Goal: Task Accomplishment & Management: Use online tool/utility

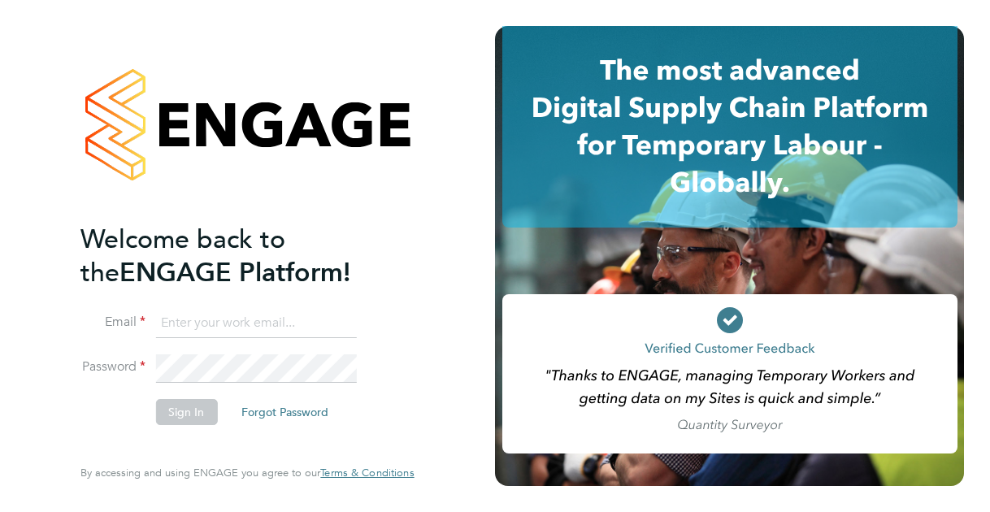
type input "David.Renouf@justice.gov.uk"
click at [194, 435] on li "Sign In Forgot Password" at bounding box center [239, 420] width 317 height 42
click at [186, 409] on button "Sign In" at bounding box center [186, 412] width 62 height 26
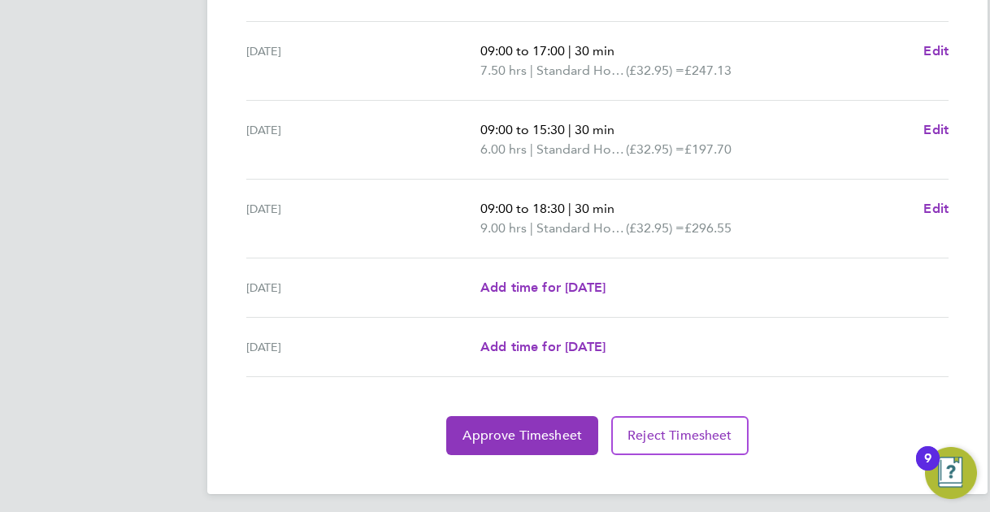
scroll to position [672, 0]
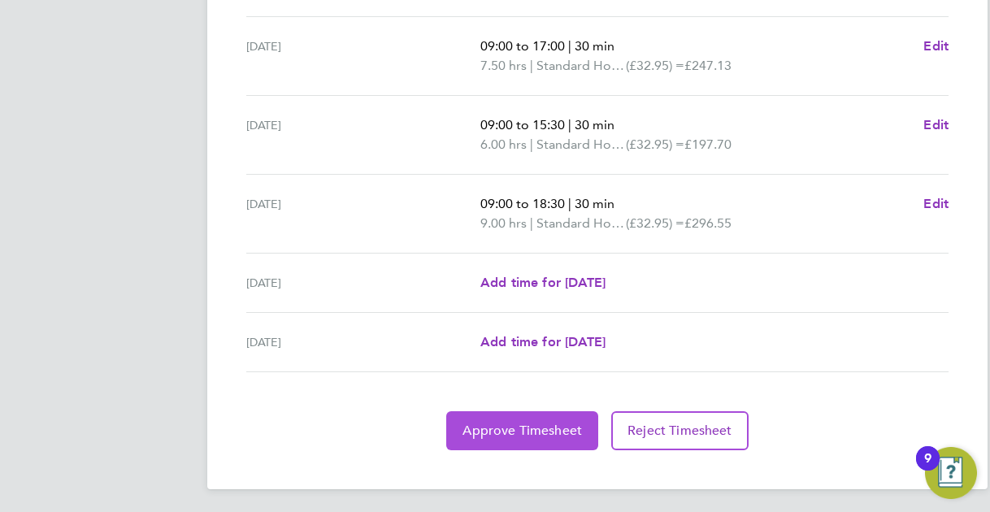
click at [524, 426] on span "Approve Timesheet" at bounding box center [523, 431] width 120 height 16
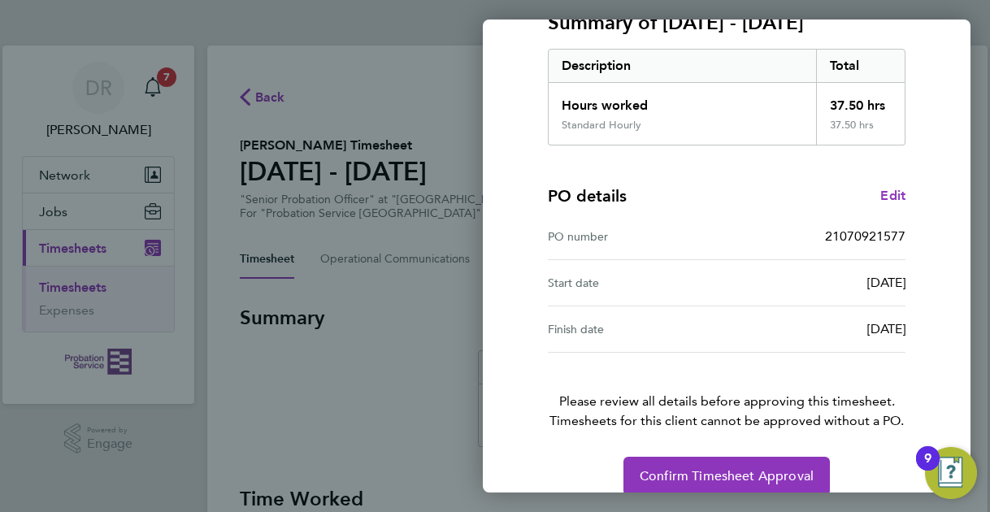
scroll to position [265, 0]
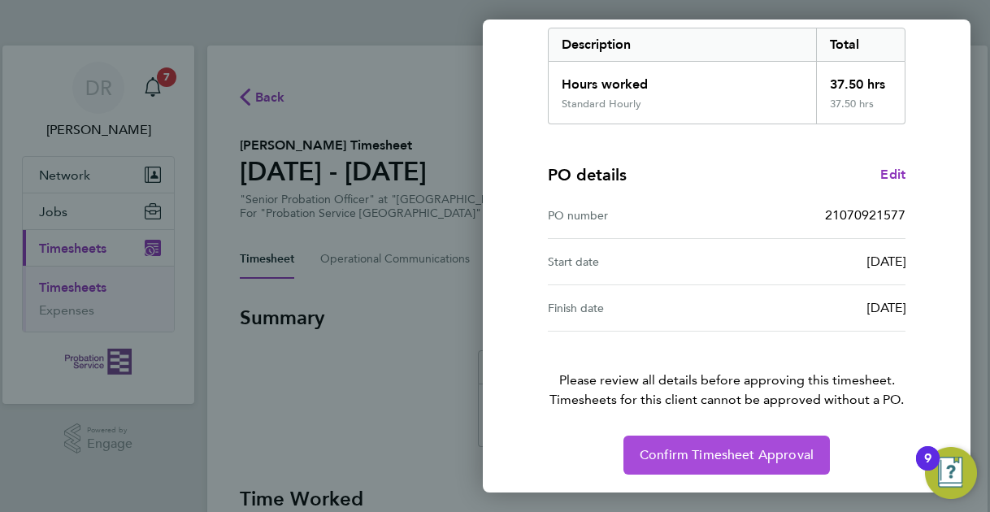
click at [717, 453] on span "Confirm Timesheet Approval" at bounding box center [727, 455] width 174 height 16
